Goal: Task Accomplishment & Management: Use online tool/utility

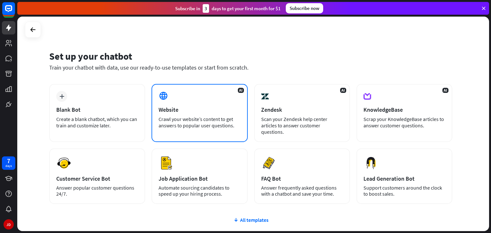
click at [203, 118] on div "Crawl your website’s content to get answers to popular user questions." at bounding box center [199, 122] width 82 height 13
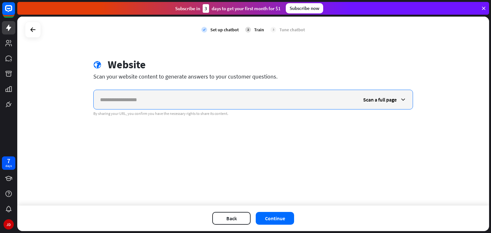
paste input "**********"
type input "**********"
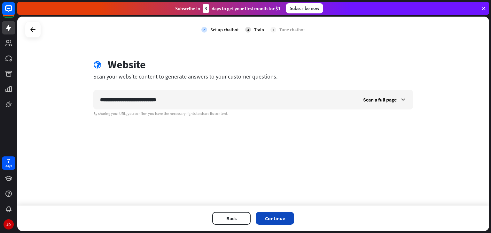
click at [279, 215] on button "Continue" at bounding box center [275, 218] width 38 height 13
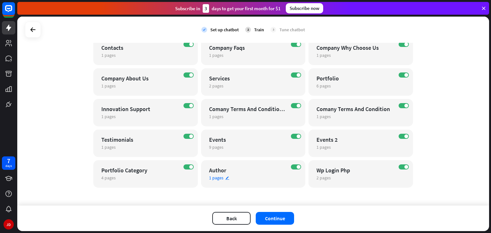
scroll to position [96, 0]
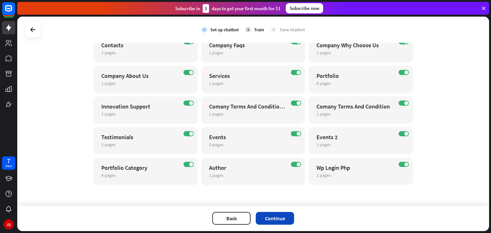
click at [287, 220] on button "Continue" at bounding box center [275, 218] width 38 height 13
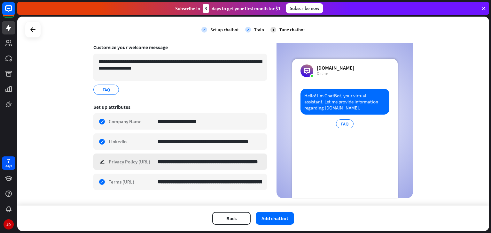
scroll to position [58, 0]
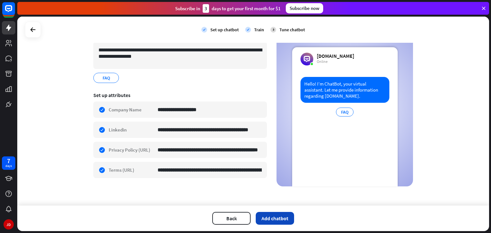
click at [277, 221] on button "Add chatbot" at bounding box center [275, 218] width 38 height 13
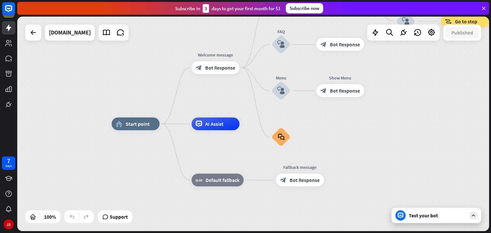
click at [426, 214] on div "Test your bot" at bounding box center [438, 215] width 58 height 6
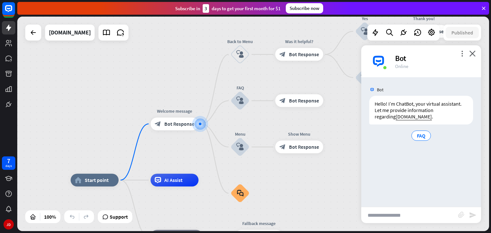
click at [402, 215] on input "text" at bounding box center [409, 215] width 97 height 16
type input "**********"
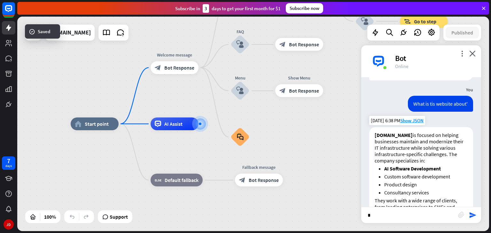
scroll to position [42, 0]
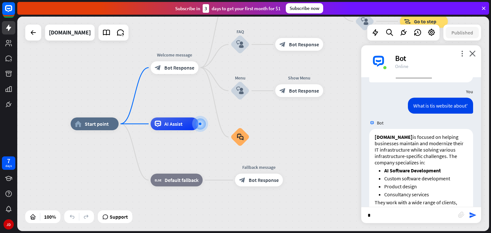
type input "*"
click at [470, 58] on div "Bot" at bounding box center [434, 58] width 78 height 10
click at [474, 55] on icon "close" at bounding box center [472, 53] width 6 height 6
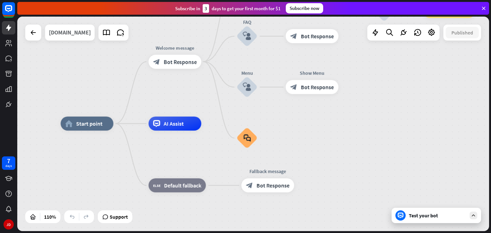
click at [87, 28] on div "[DOMAIN_NAME]" at bounding box center [70, 33] width 42 height 16
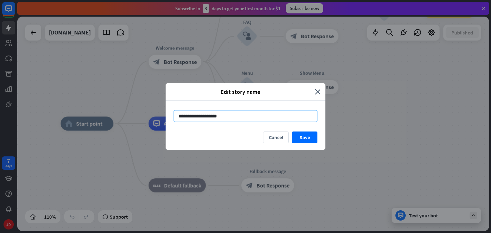
click at [189, 115] on input "**********" at bounding box center [245, 116] width 144 height 12
type input "********"
click at [307, 139] on button "Save" at bounding box center [305, 138] width 26 height 12
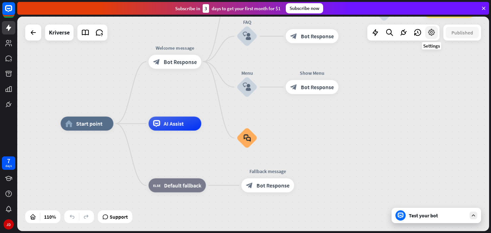
click at [432, 35] on icon at bounding box center [431, 32] width 8 height 8
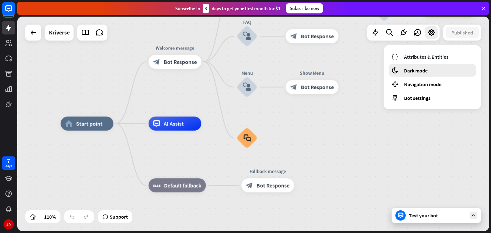
click at [421, 71] on span "Dark mode" at bounding box center [416, 70] width 24 height 6
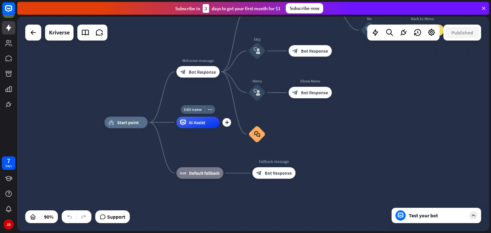
click at [204, 124] on span "AI Assist" at bounding box center [197, 122] width 16 height 6
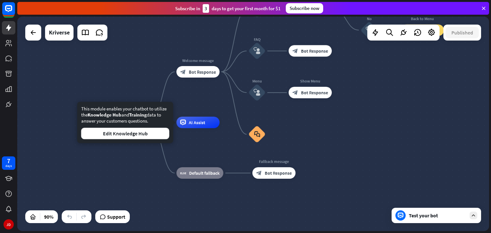
click at [117, 163] on div "home_2 Start point Welcome message block_bot_response Bot Response Back to Menu…" at bounding box center [316, 218] width 424 height 193
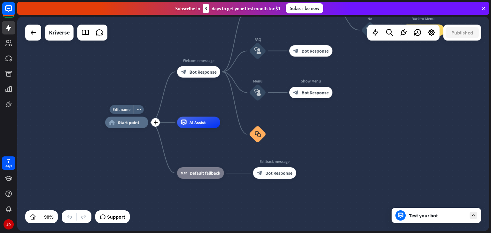
click at [127, 124] on span "Start point" at bounding box center [129, 122] width 22 height 6
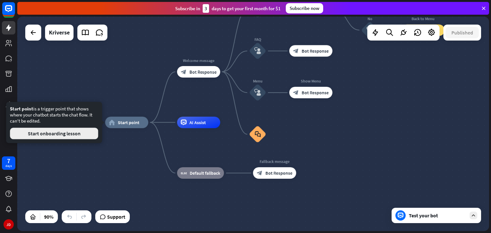
click at [84, 134] on button "Start onboarding lesson" at bounding box center [54, 134] width 88 height 12
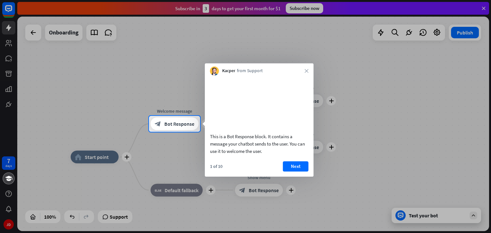
click at [293, 168] on div "This is a Bot Response block. It contains a message your chatbot sends to the u…" at bounding box center [259, 125] width 109 height 101
click at [295, 172] on button "Next" at bounding box center [296, 166] width 26 height 10
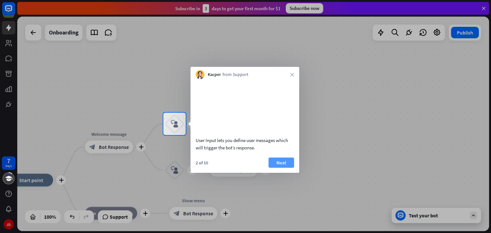
click at [289, 168] on button "Next" at bounding box center [281, 162] width 26 height 10
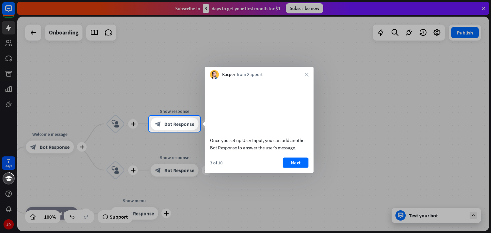
click at [280, 170] on div "3 of 10 Next" at bounding box center [259, 164] width 109 height 15
click at [290, 168] on button "Next" at bounding box center [296, 162] width 26 height 10
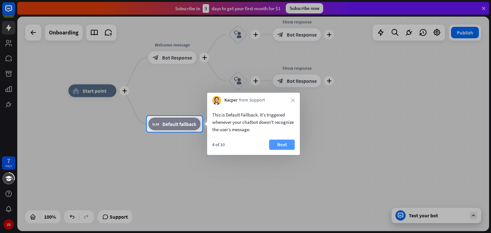
click at [276, 141] on button "Next" at bounding box center [282, 145] width 26 height 10
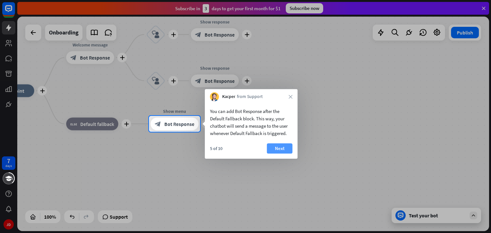
click at [284, 150] on button "Next" at bounding box center [280, 148] width 26 height 10
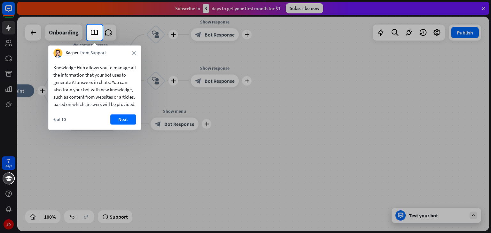
click at [137, 127] on div "6 of 10 Next" at bounding box center [94, 121] width 93 height 15
click at [120, 125] on button "Next" at bounding box center [123, 119] width 26 height 10
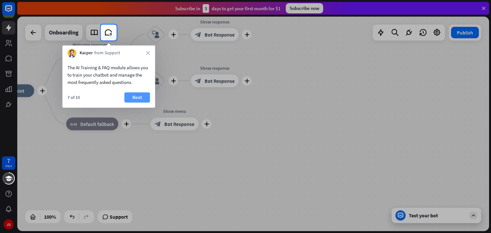
click at [133, 97] on button "Next" at bounding box center [137, 97] width 26 height 10
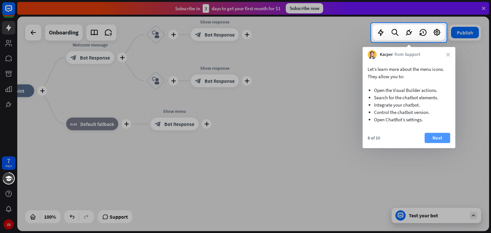
click at [430, 141] on button "Next" at bounding box center [437, 138] width 26 height 10
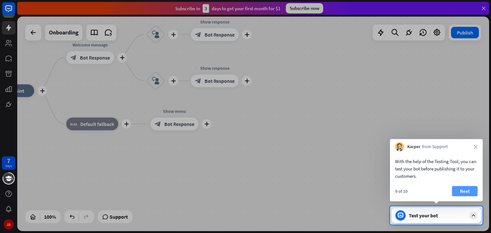
click at [465, 188] on button "Next" at bounding box center [465, 191] width 26 height 10
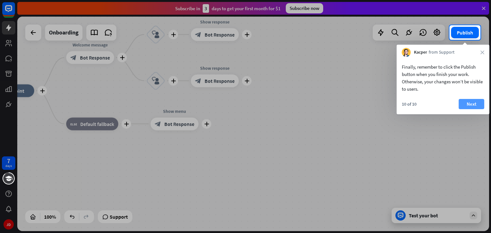
click at [459, 104] on button "Next" at bounding box center [471, 104] width 26 height 10
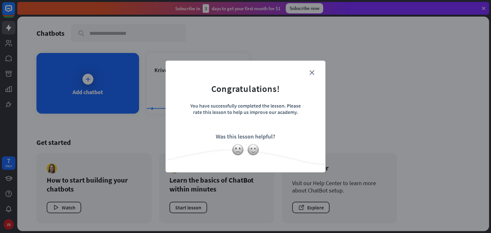
click at [317, 71] on form "Congratulations! You have successfully completed the lesson. Please rate this l…" at bounding box center [245, 107] width 144 height 76
click at [314, 71] on div "close Congratulations! You have successfully completed the lesson. Please rate …" at bounding box center [245, 117] width 160 height 112
click at [292, 99] on form "Congratulations! You have successfully completed the lesson. Please rate this l…" at bounding box center [245, 107] width 144 height 76
click at [310, 73] on icon "close" at bounding box center [311, 72] width 5 height 5
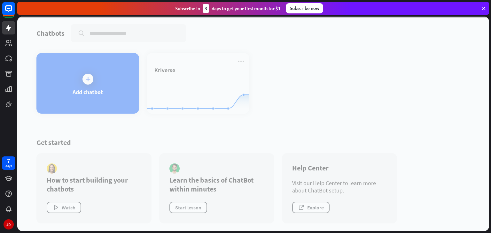
click at [206, 95] on div at bounding box center [253, 124] width 472 height 215
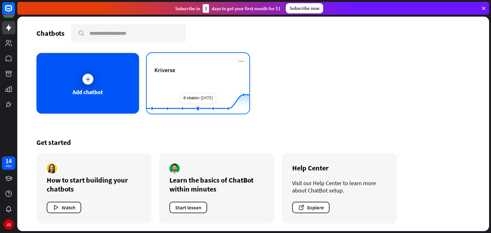
click at [197, 85] on rect at bounding box center [198, 98] width 103 height 40
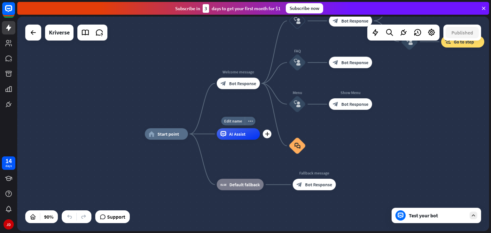
click at [231, 136] on span "AI Assist" at bounding box center [237, 134] width 16 height 6
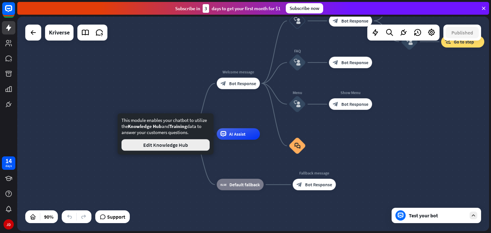
click at [181, 146] on button "Edit Knowledge Hub" at bounding box center [165, 145] width 88 height 12
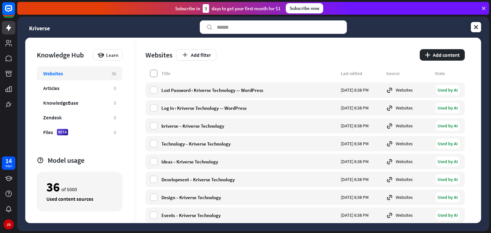
click at [150, 73] on label at bounding box center [154, 74] width 8 height 8
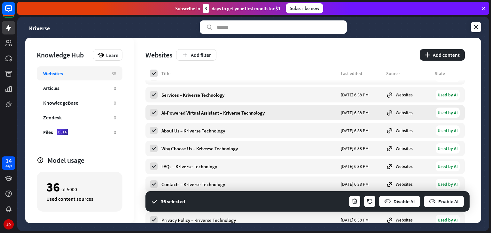
scroll to position [515, 0]
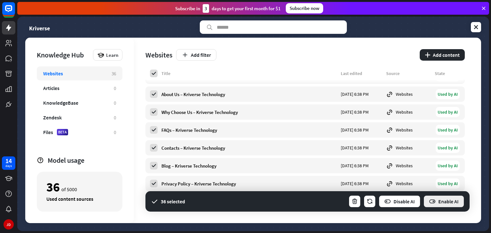
click at [439, 201] on button "Enable AI" at bounding box center [443, 201] width 41 height 13
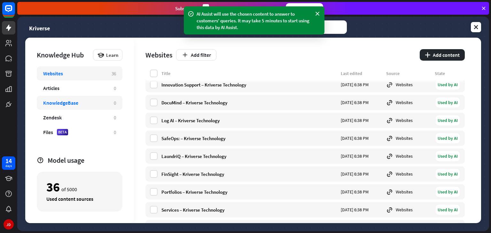
scroll to position [355, 0]
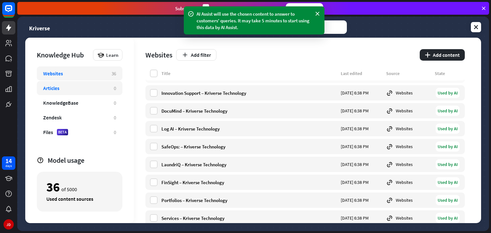
click at [68, 86] on div "Articles" at bounding box center [75, 88] width 64 height 6
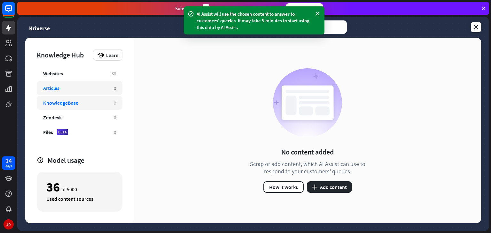
click at [81, 105] on div "KnowledgeBase" at bounding box center [75, 103] width 64 height 6
click at [83, 74] on div "Websites" at bounding box center [74, 73] width 62 height 6
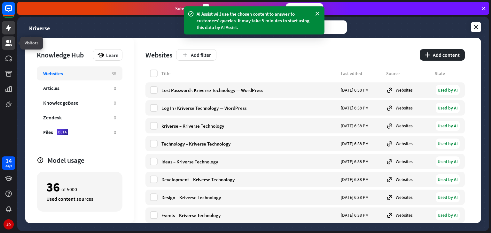
click at [9, 38] on link at bounding box center [8, 42] width 13 height 13
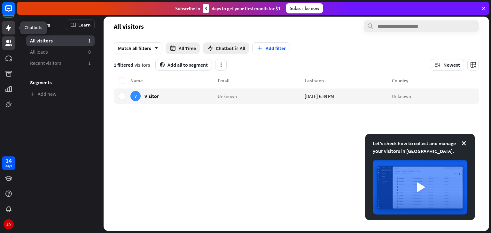
click at [9, 30] on icon at bounding box center [8, 28] width 5 height 6
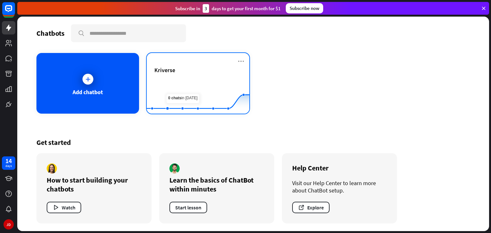
click at [180, 77] on div "Kriverse" at bounding box center [197, 77] width 87 height 22
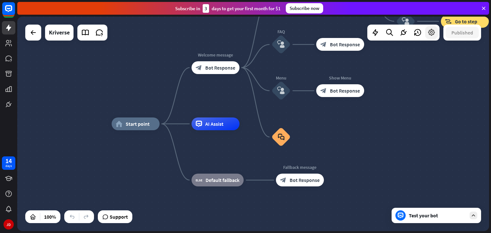
click at [428, 29] on icon at bounding box center [431, 32] width 8 height 8
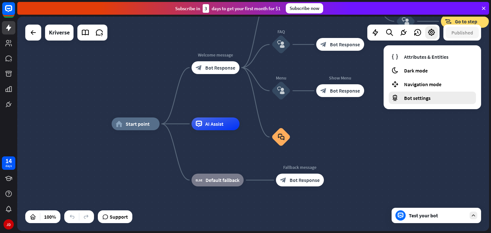
click at [415, 101] on div "Bot settings" at bounding box center [431, 98] width 87 height 12
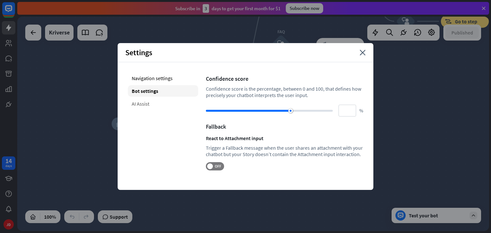
click at [158, 106] on div "AI Assist" at bounding box center [163, 104] width 70 height 12
type input "**"
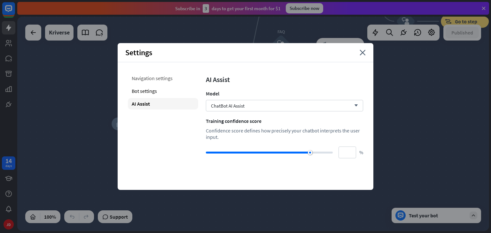
click at [156, 78] on div "Navigation settings" at bounding box center [163, 79] width 70 height 12
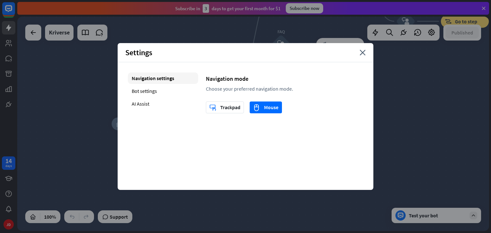
click at [361, 55] on div "Settings close" at bounding box center [246, 52] width 256 height 19
click at [362, 53] on icon "close" at bounding box center [362, 53] width 6 height 6
